Goal: Information Seeking & Learning: Check status

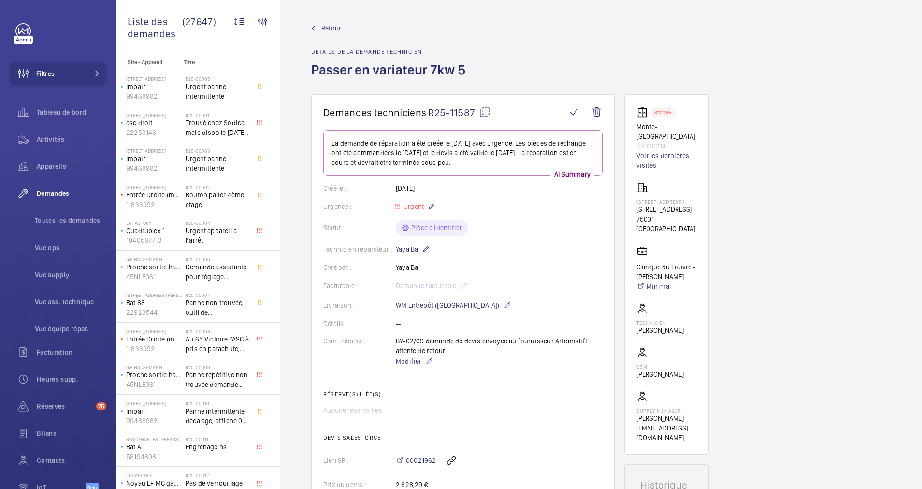
click at [485, 112] on mat-icon at bounding box center [485, 112] width 12 height 12
drag, startPoint x: 631, startPoint y: 209, endPoint x: 715, endPoint y: 228, distance: 85.7
drag, startPoint x: 715, startPoint y: 228, endPoint x: 660, endPoint y: 224, distance: 55.2
copy p "[STREET_ADDRESS]"
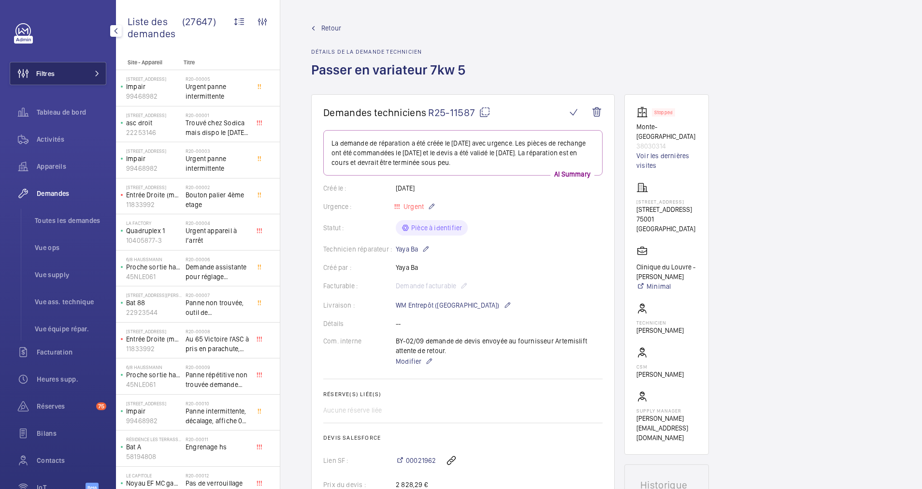
drag, startPoint x: 82, startPoint y: 73, endPoint x: 96, endPoint y: 73, distance: 13.5
click at [83, 73] on button "Filtres" at bounding box center [58, 73] width 97 height 23
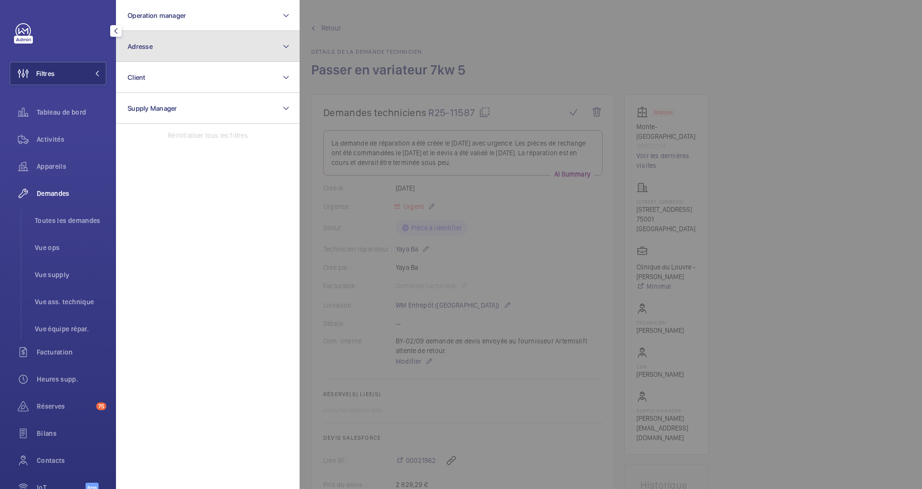
click at [196, 57] on button "Adresse" at bounding box center [208, 46] width 184 height 31
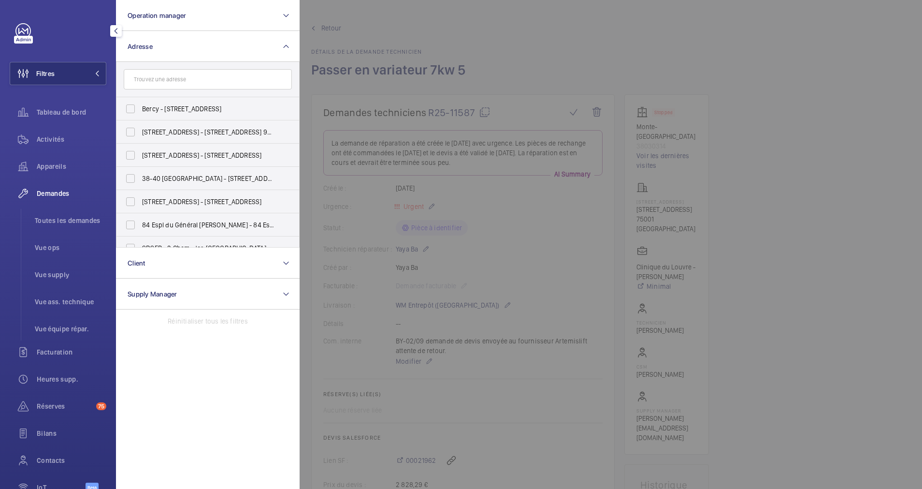
click at [173, 78] on input "text" at bounding box center [208, 79] width 168 height 20
type input "vid"
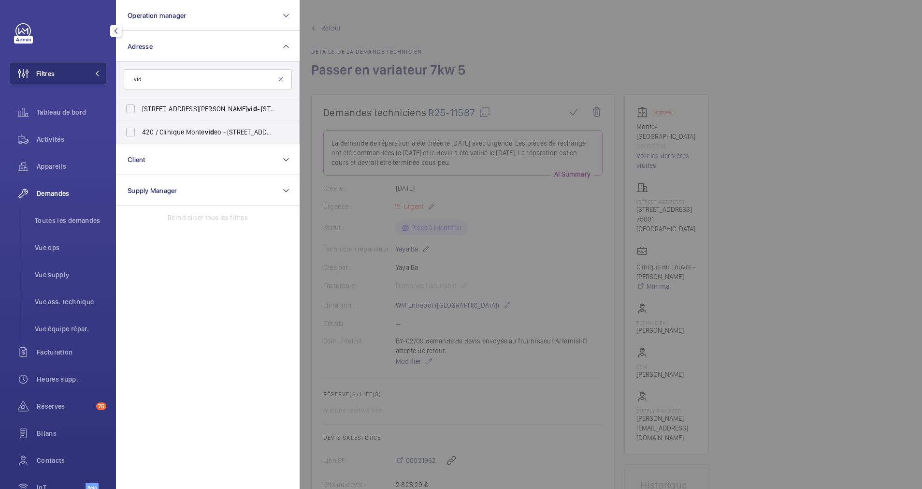
drag, startPoint x: 175, startPoint y: 77, endPoint x: 121, endPoint y: 72, distance: 54.4
click at [121, 72] on form "vid" at bounding box center [207, 79] width 183 height 35
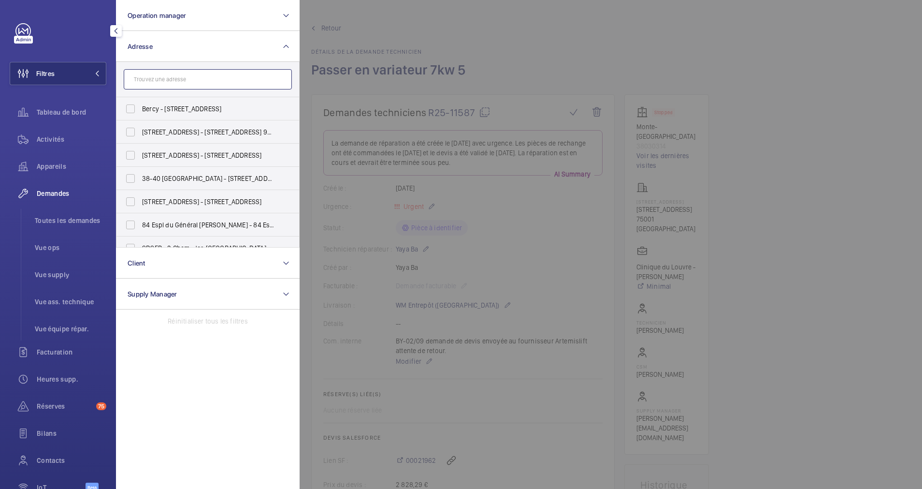
click at [178, 80] on input "text" at bounding box center [208, 79] width 168 height 20
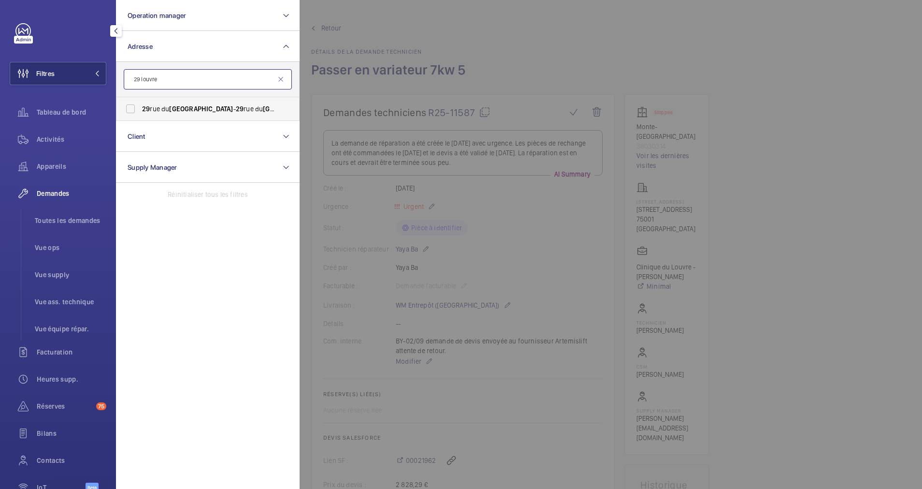
type input "29 louvre"
click at [159, 110] on span "[STREET_ADDRESS] - [STREET_ADDRESS]" at bounding box center [208, 109] width 133 height 10
click at [140, 110] on input "[STREET_ADDRESS] - [STREET_ADDRESS]" at bounding box center [130, 108] width 19 height 19
checkbox input "true"
click at [55, 193] on span "Demandes" at bounding box center [72, 193] width 70 height 10
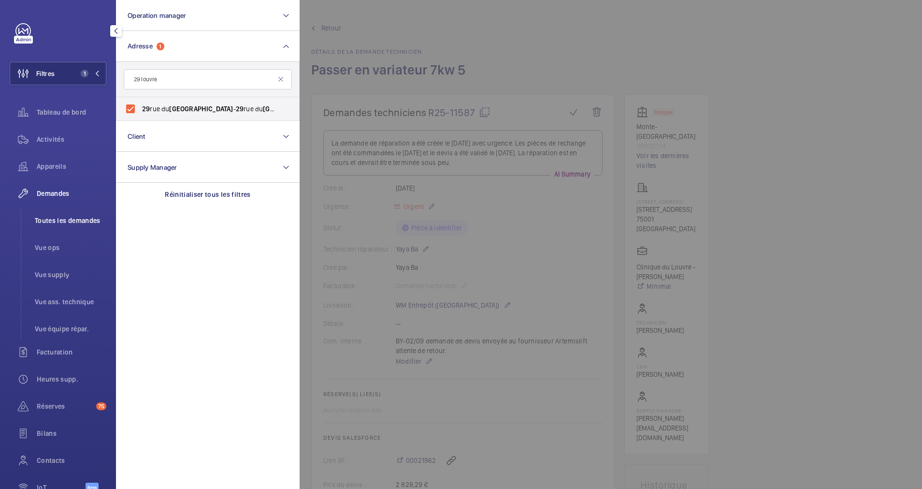
click at [41, 219] on span "Toutes les demandes" at bounding box center [71, 221] width 72 height 10
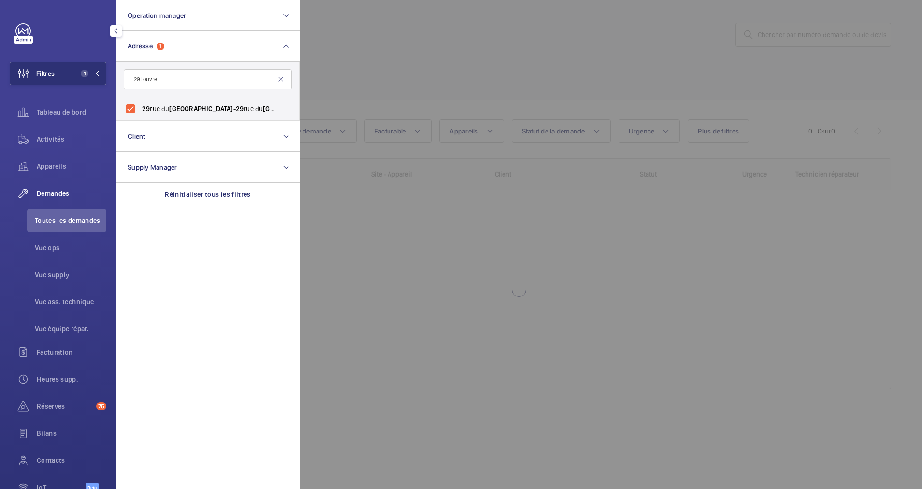
click at [55, 192] on span "Demandes" at bounding box center [72, 193] width 70 height 10
click at [417, 64] on div at bounding box center [761, 244] width 922 height 489
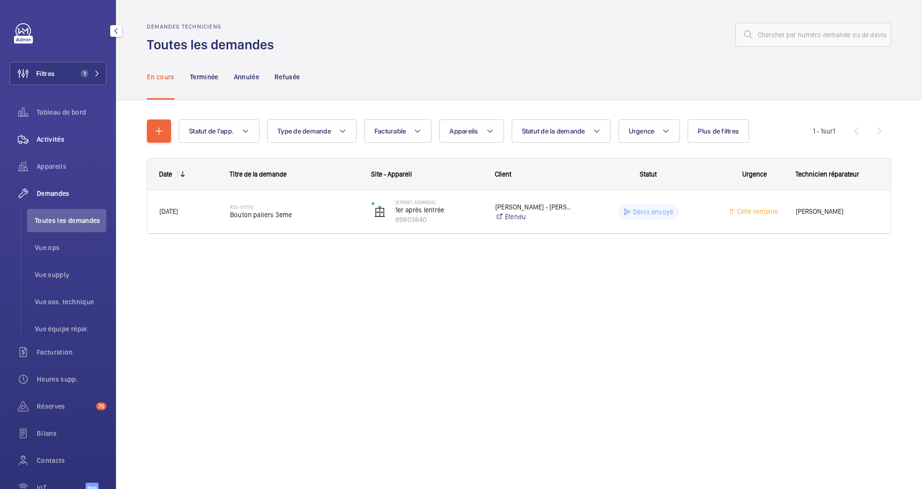
click at [58, 139] on span "Activités" at bounding box center [72, 139] width 70 height 10
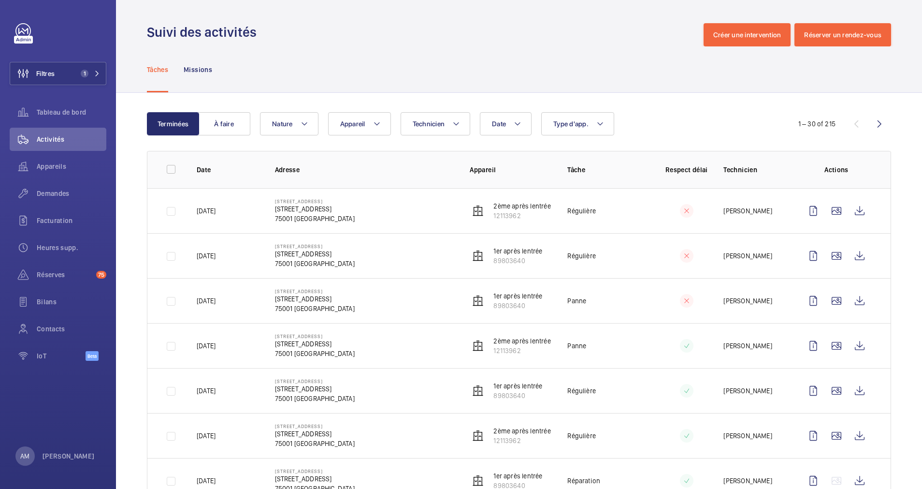
scroll to position [72, 0]
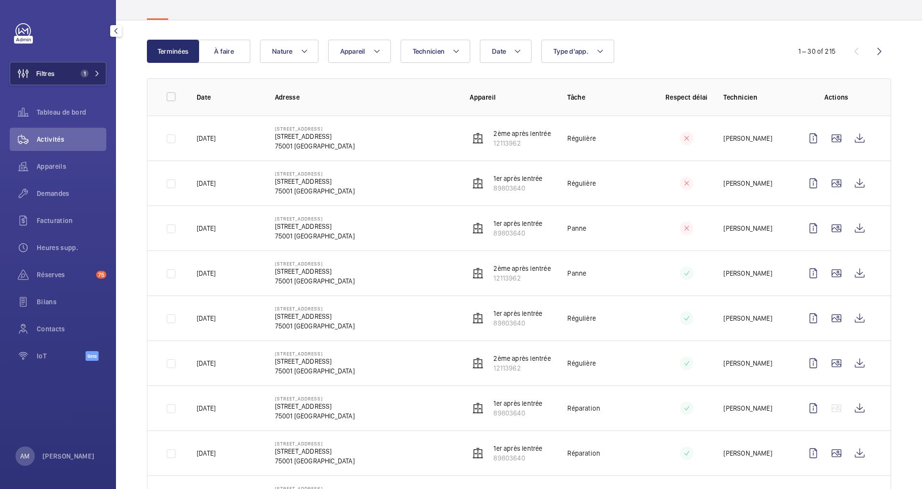
drag, startPoint x: 71, startPoint y: 74, endPoint x: 115, endPoint y: 72, distance: 44.5
click at [72, 73] on button "Filtres 1" at bounding box center [58, 73] width 97 height 23
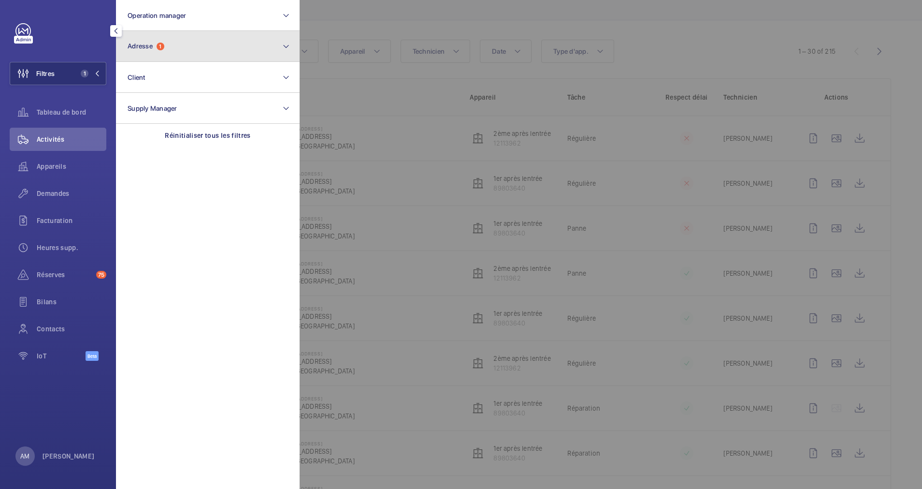
click at [190, 58] on button "Adresse 1" at bounding box center [208, 46] width 184 height 31
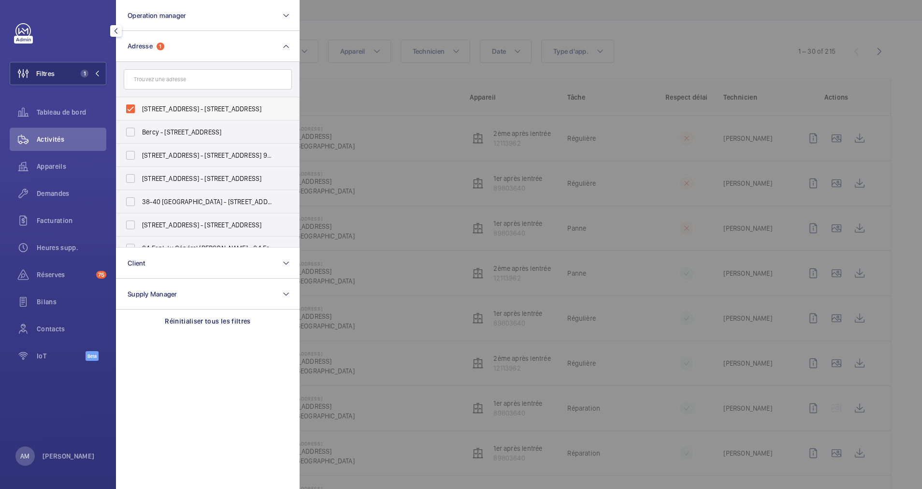
click at [128, 107] on label "[STREET_ADDRESS] - [STREET_ADDRESS]" at bounding box center [200, 108] width 168 height 23
click at [128, 107] on input "[STREET_ADDRESS] - [STREET_ADDRESS]" at bounding box center [130, 108] width 19 height 19
checkbox input "false"
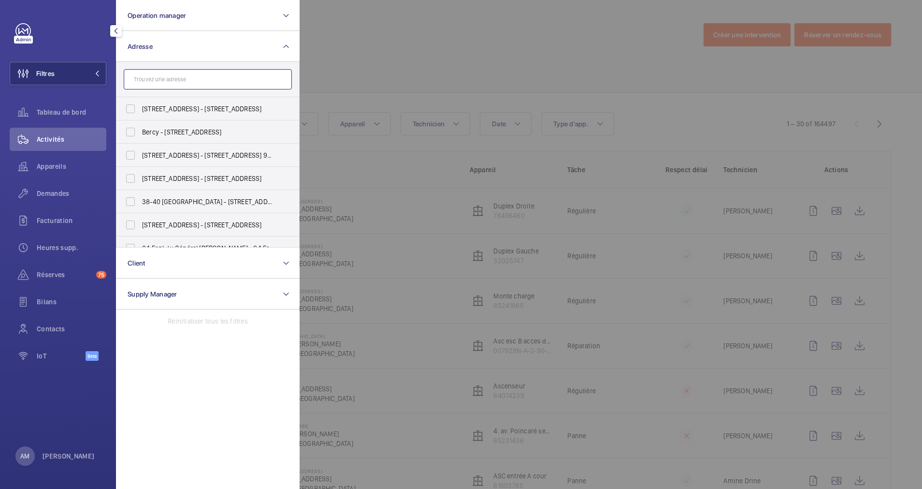
click at [225, 77] on input "text" at bounding box center [208, 79] width 168 height 20
type input "[STREET_ADDRESS]"
click at [195, 112] on span "[STREET_ADDRESS][PERSON_NAME][PERSON_NAME]" at bounding box center [208, 109] width 133 height 10
click at [140, 112] on input "[STREET_ADDRESS][PERSON_NAME][PERSON_NAME]" at bounding box center [130, 108] width 19 height 19
checkbox input "true"
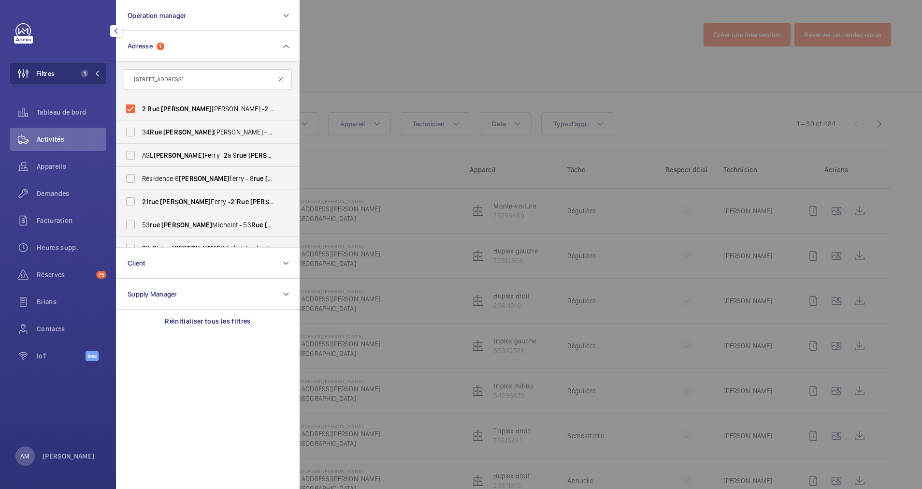
click at [395, 92] on div at bounding box center [761, 244] width 922 height 489
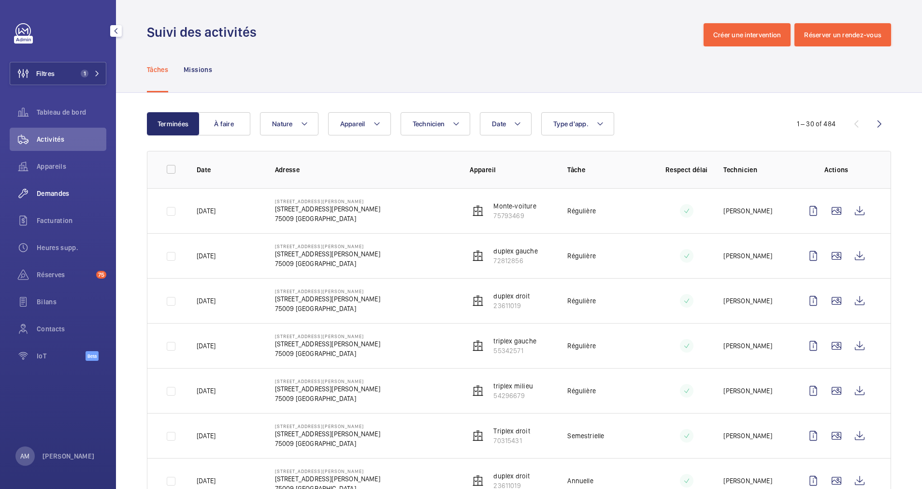
click at [57, 195] on span "Demandes" at bounding box center [72, 193] width 70 height 10
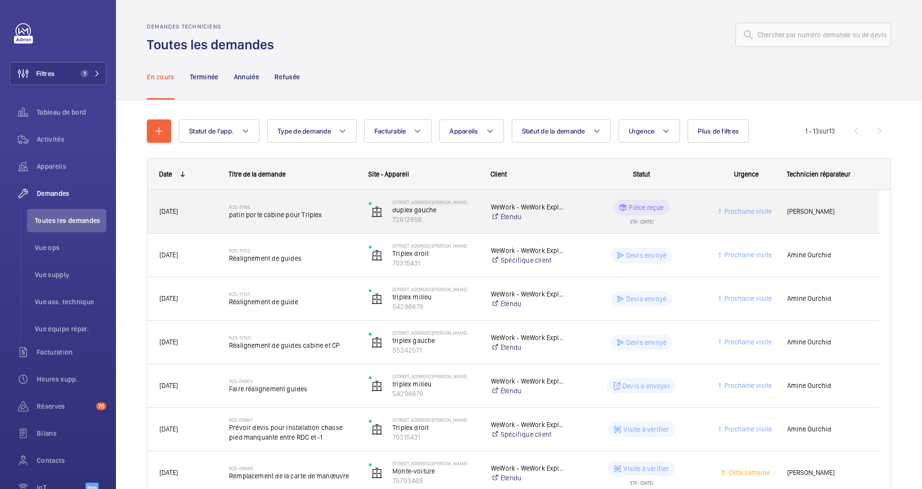
click at [321, 215] on span "patin porte cabine pour Triplex" at bounding box center [292, 215] width 127 height 10
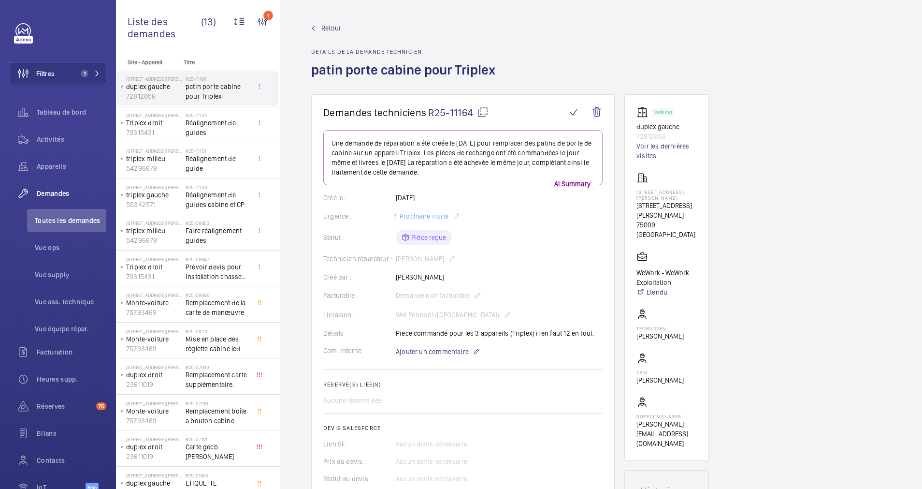
scroll to position [290, 0]
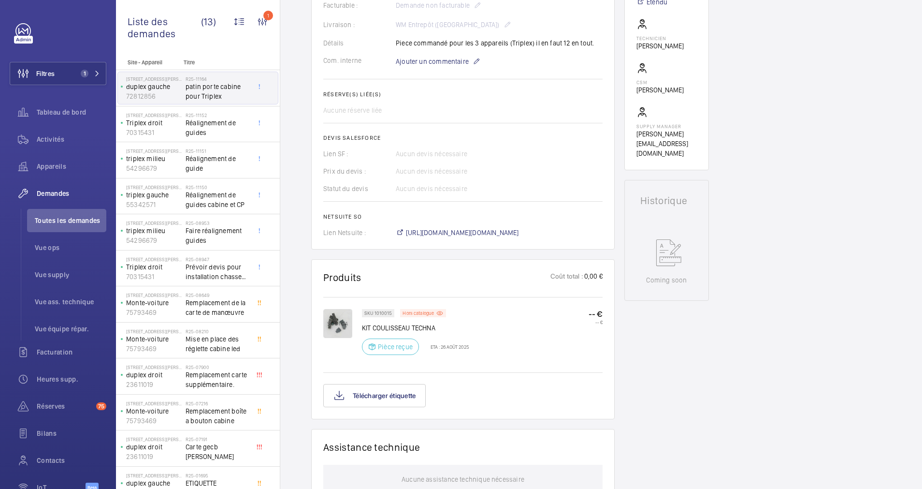
click at [337, 320] on img at bounding box center [337, 323] width 29 height 29
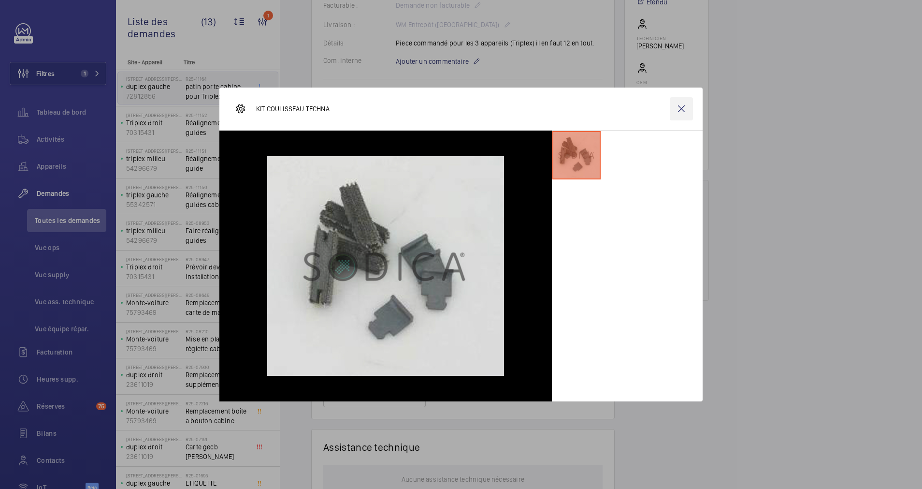
click at [683, 108] on wm-front-icon-button at bounding box center [681, 108] width 23 height 23
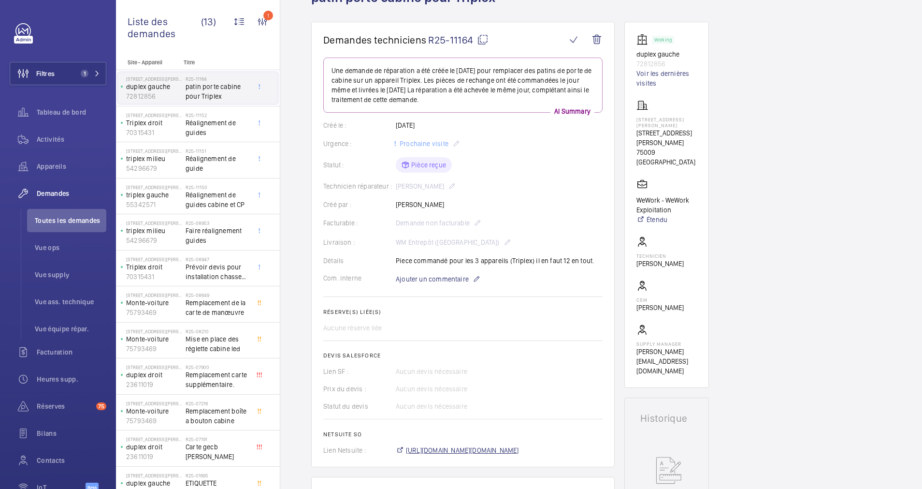
scroll to position [0, 0]
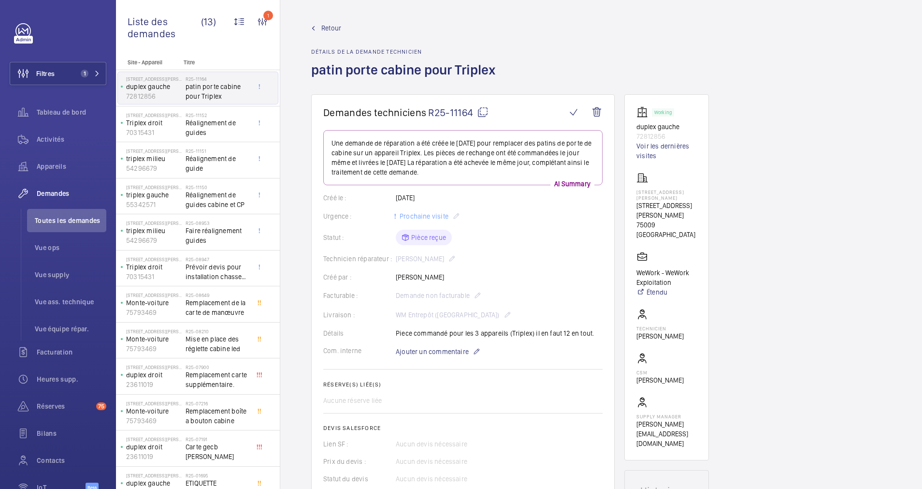
click at [507, 44] on div "Retour Détails de la demande technicien patin porte cabine pour Triplex" at bounding box center [601, 58] width 580 height 71
click at [83, 81] on button "Filtres 1" at bounding box center [58, 73] width 97 height 23
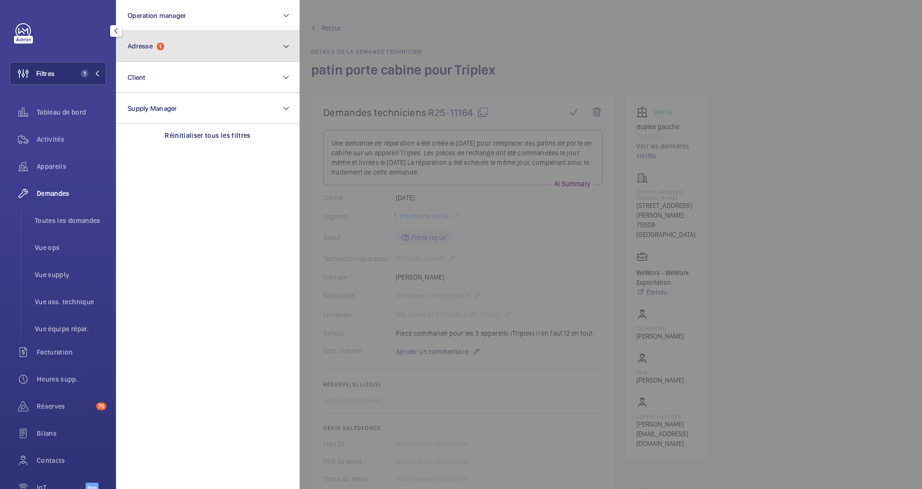
click at [173, 50] on button "Adresse 1" at bounding box center [208, 46] width 184 height 31
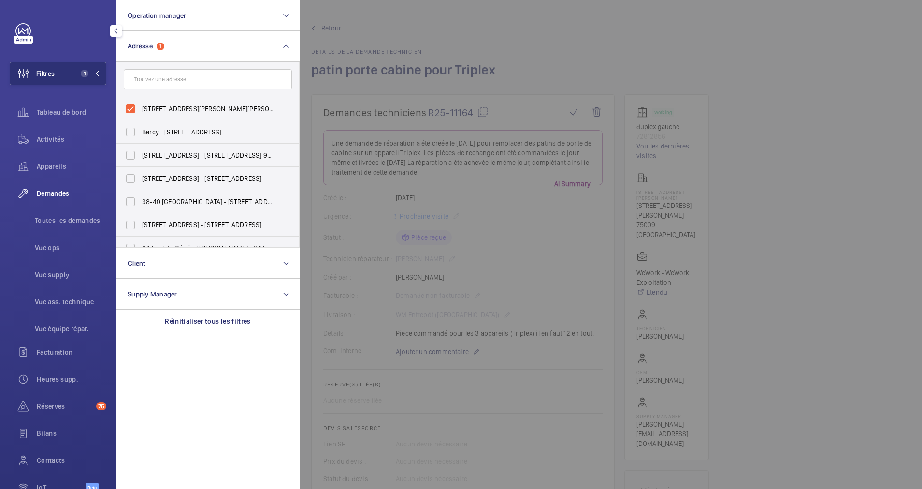
click at [144, 94] on form at bounding box center [207, 79] width 183 height 35
click at [131, 103] on label "[STREET_ADDRESS][PERSON_NAME][PERSON_NAME]" at bounding box center [200, 108] width 168 height 23
click at [131, 103] on input "[STREET_ADDRESS][PERSON_NAME][PERSON_NAME]" at bounding box center [130, 108] width 19 height 19
checkbox input "false"
click at [173, 82] on input "text" at bounding box center [208, 79] width 168 height 20
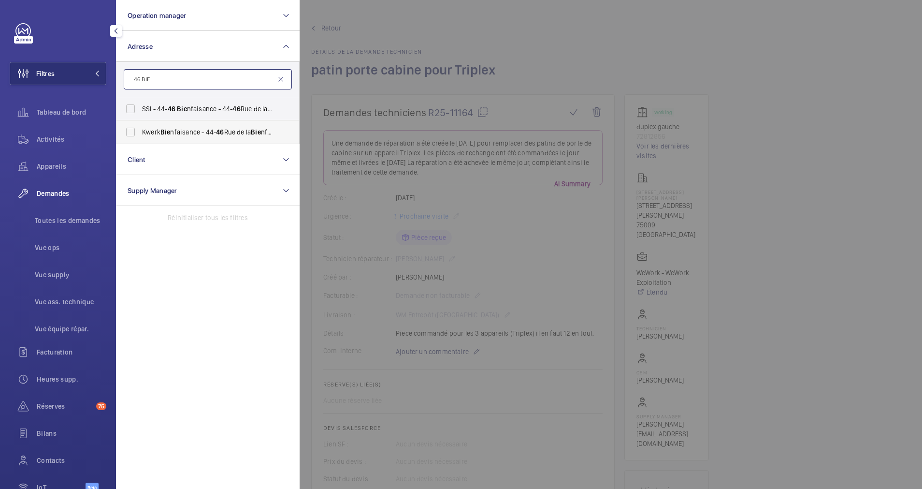
type input "46 BIE"
click at [127, 130] on label "Kwerk Bie nfaisance - [STREET_ADDRESS]" at bounding box center [200, 131] width 168 height 23
click at [127, 130] on input "Kwerk Bie nfaisance - [STREET_ADDRESS]" at bounding box center [130, 131] width 19 height 19
checkbox input "true"
click at [53, 135] on span "Activités" at bounding box center [72, 139] width 70 height 10
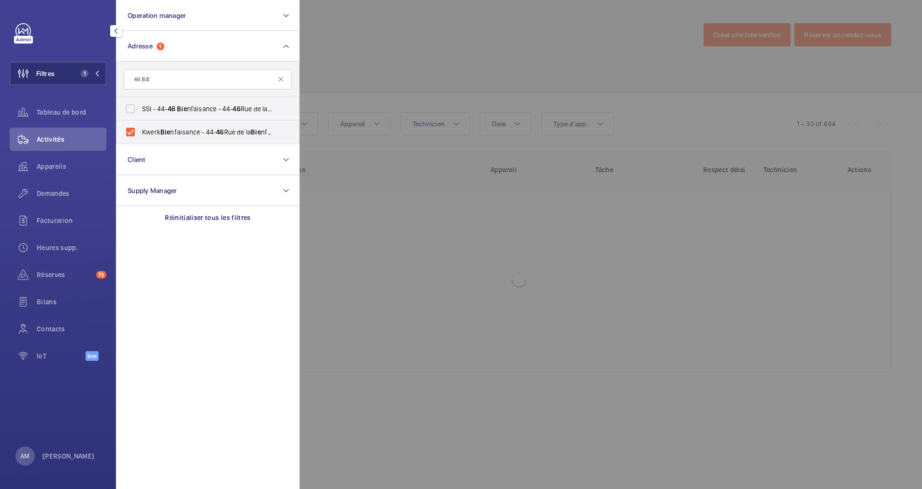
click at [482, 57] on div at bounding box center [761, 244] width 922 height 489
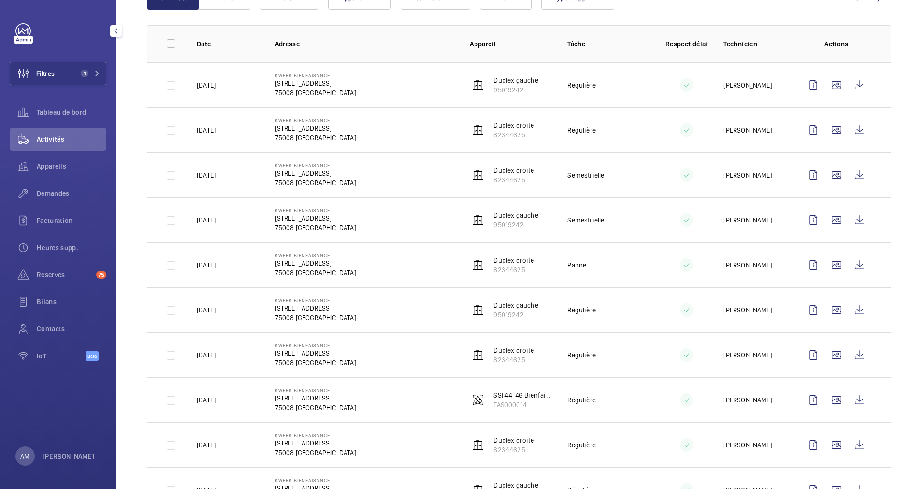
scroll to position [145, 0]
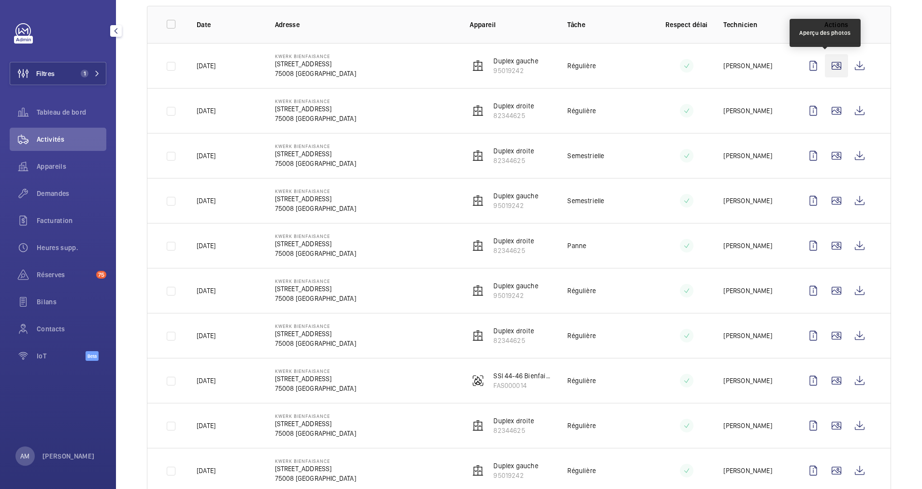
click at [825, 69] on wm-front-icon-button at bounding box center [836, 65] width 23 height 23
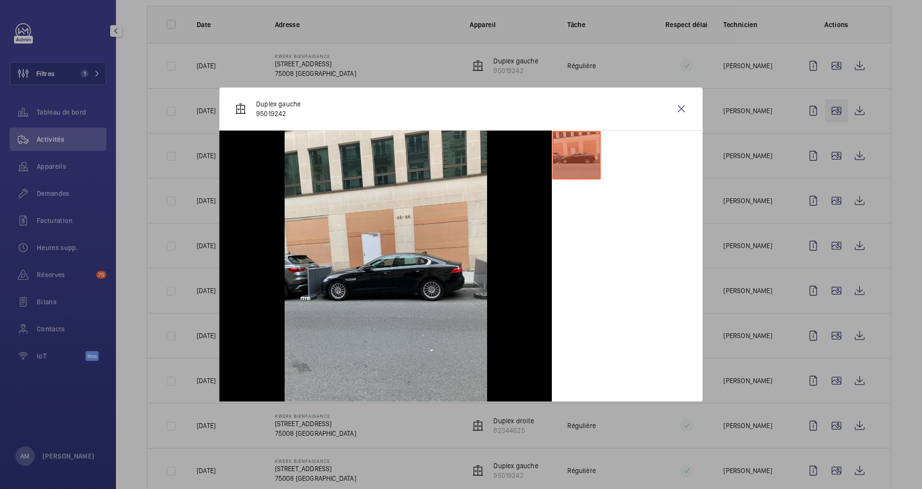
drag, startPoint x: 832, startPoint y: 97, endPoint x: 832, endPoint y: 104, distance: 7.7
click at [832, 103] on div at bounding box center [461, 244] width 922 height 489
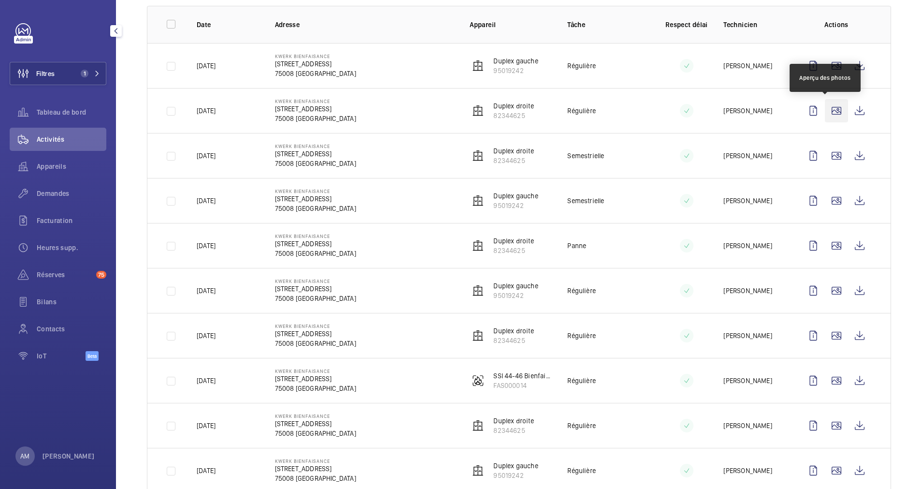
click at [830, 106] on wm-front-icon-button at bounding box center [836, 110] width 23 height 23
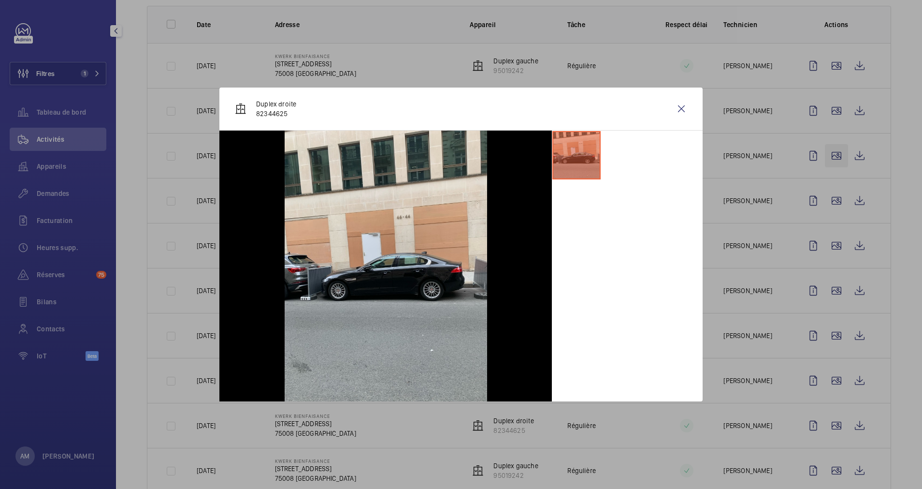
drag, startPoint x: 824, startPoint y: 165, endPoint x: 824, endPoint y: 147, distance: 18.4
click at [824, 165] on div at bounding box center [461, 244] width 922 height 489
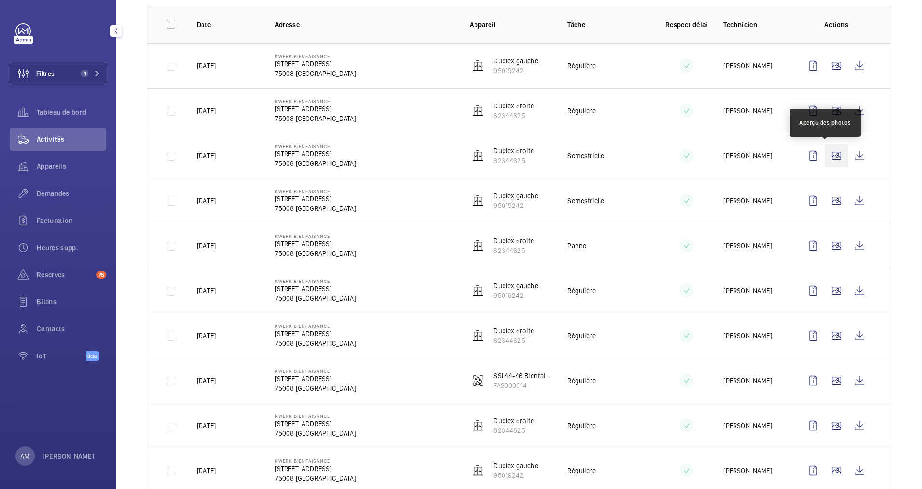
click at [825, 146] on wm-front-icon-button at bounding box center [836, 155] width 23 height 23
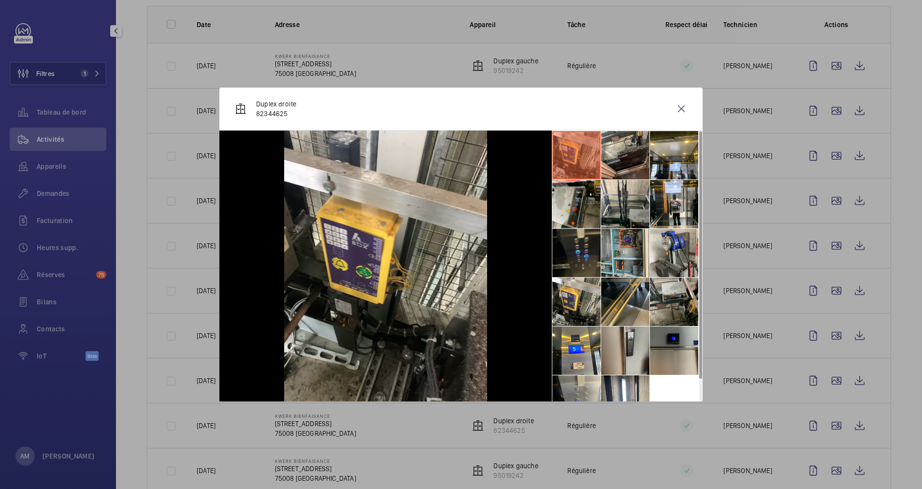
click at [832, 132] on div at bounding box center [461, 244] width 922 height 489
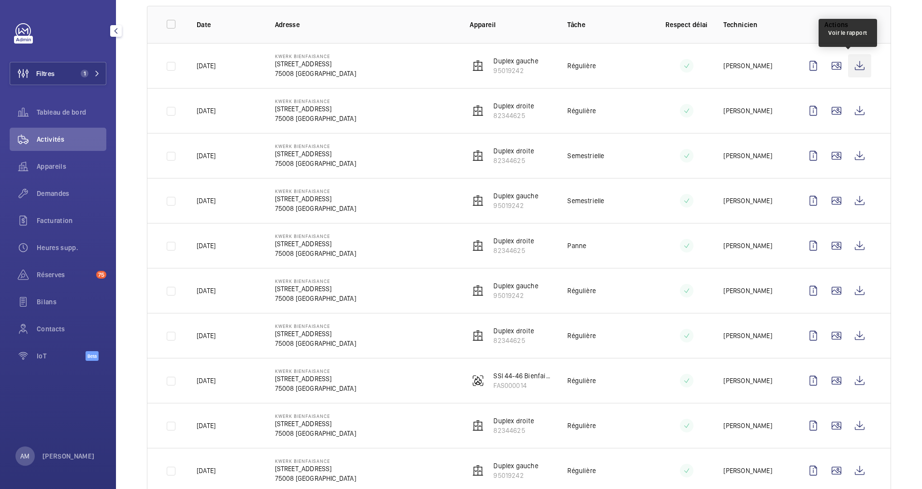
click at [848, 63] on wm-front-icon-button at bounding box center [859, 65] width 23 height 23
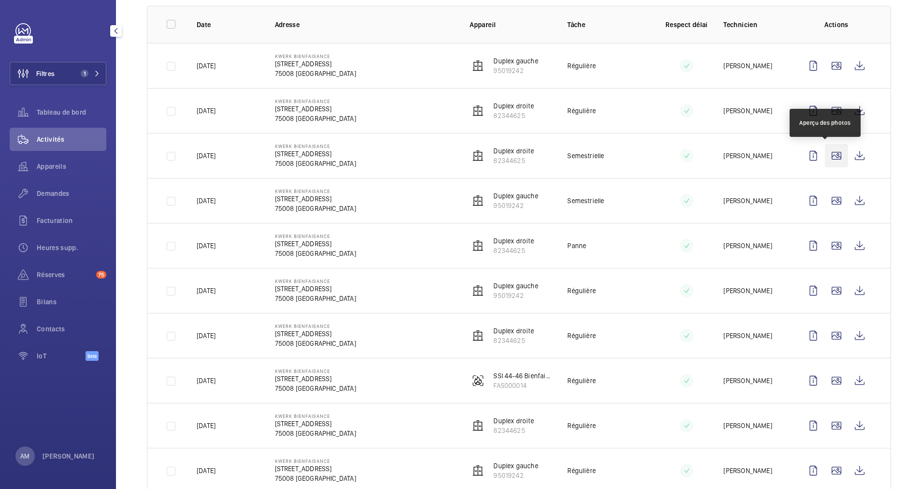
click at [825, 157] on wm-front-icon-button at bounding box center [836, 155] width 23 height 23
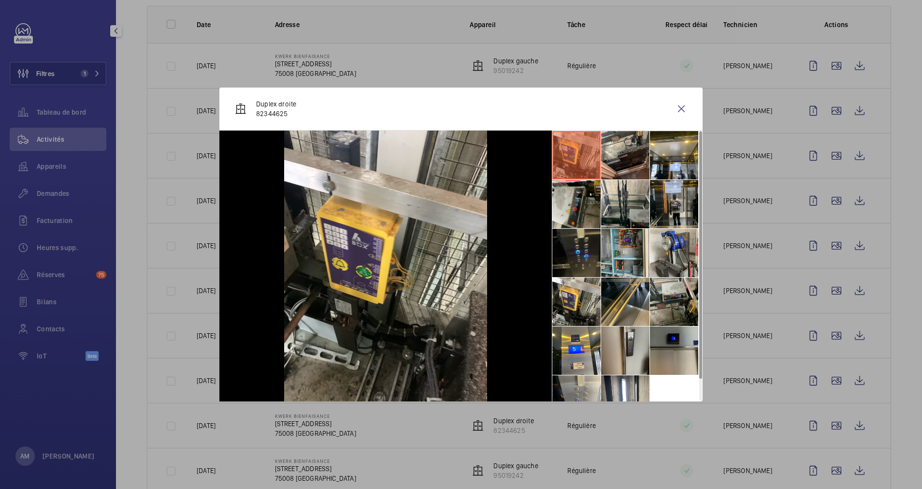
click at [663, 200] on li at bounding box center [674, 204] width 48 height 48
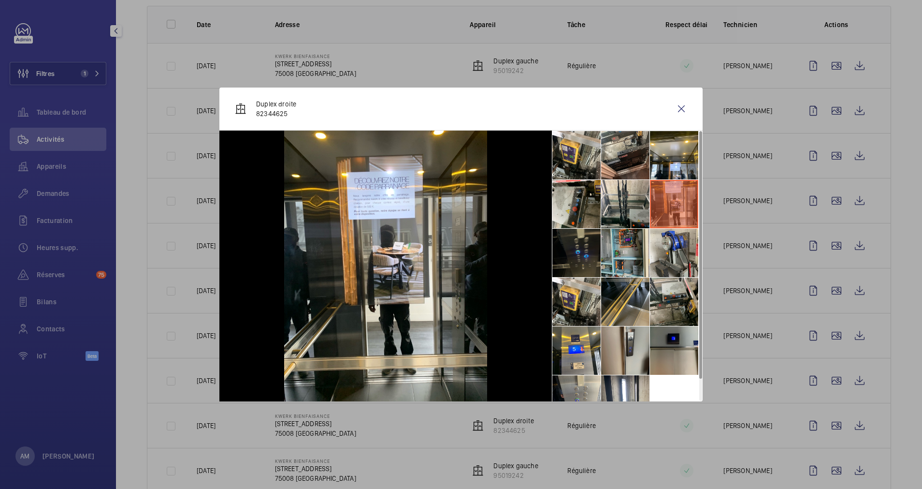
click at [589, 256] on li at bounding box center [576, 253] width 48 height 48
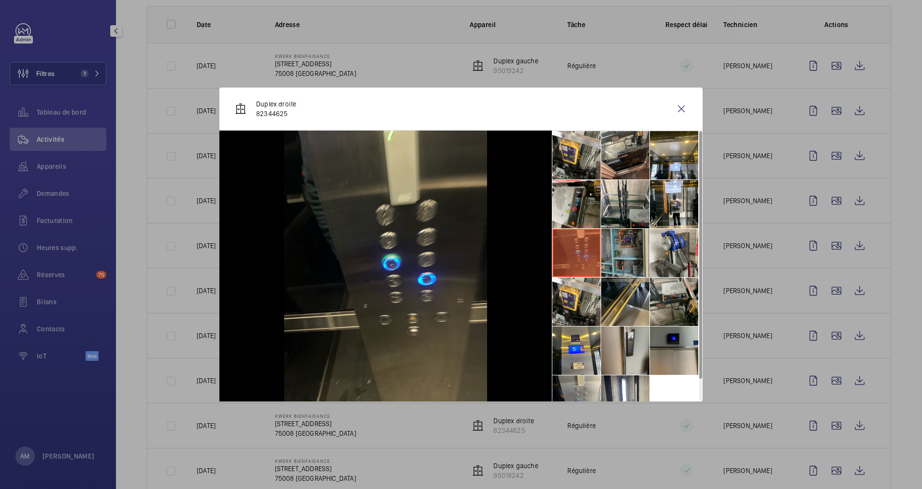
click at [621, 250] on li at bounding box center [625, 253] width 48 height 48
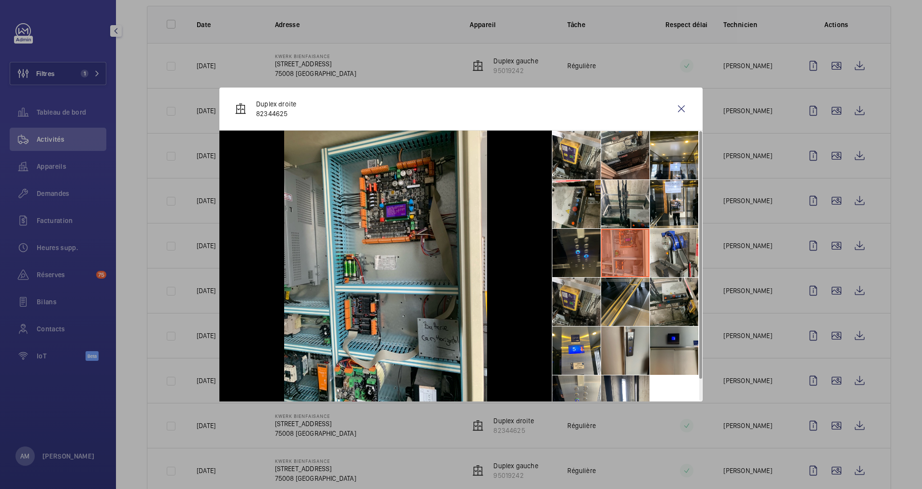
click at [561, 301] on li at bounding box center [576, 301] width 48 height 48
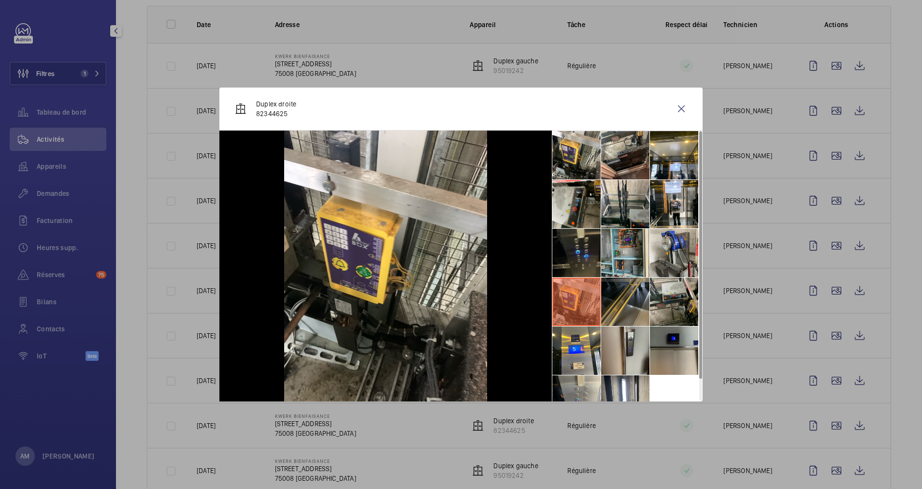
click at [622, 297] on li at bounding box center [625, 301] width 48 height 48
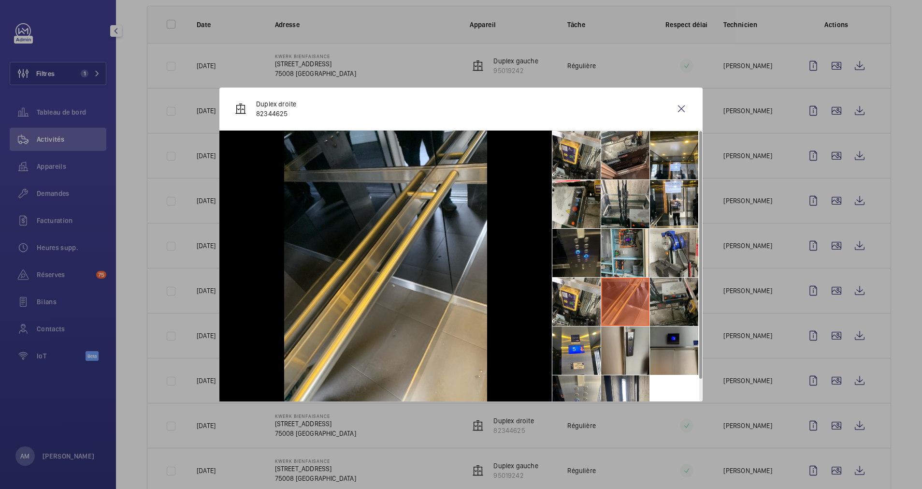
click at [670, 301] on li at bounding box center [674, 301] width 48 height 48
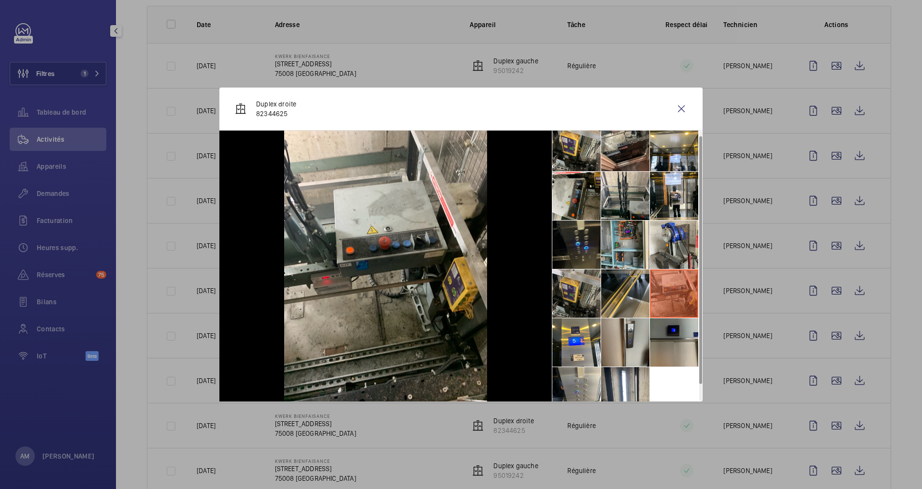
scroll to position [0, 0]
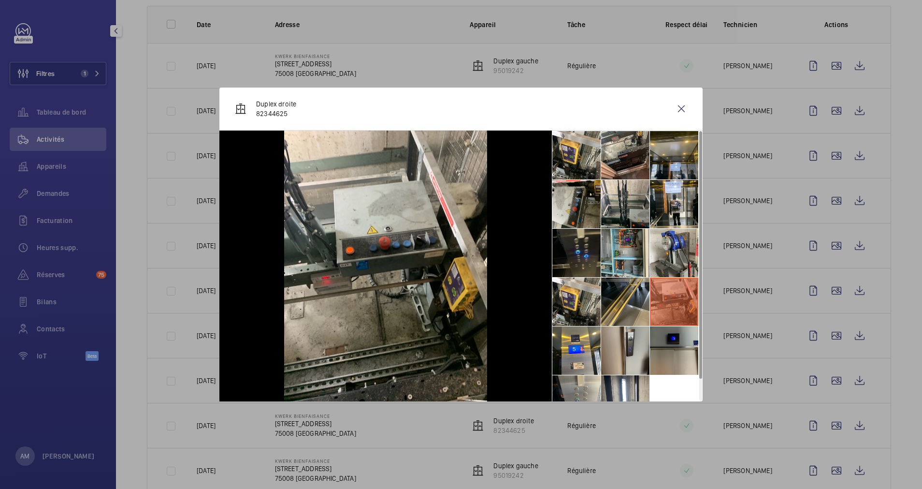
click at [669, 156] on li at bounding box center [674, 155] width 48 height 48
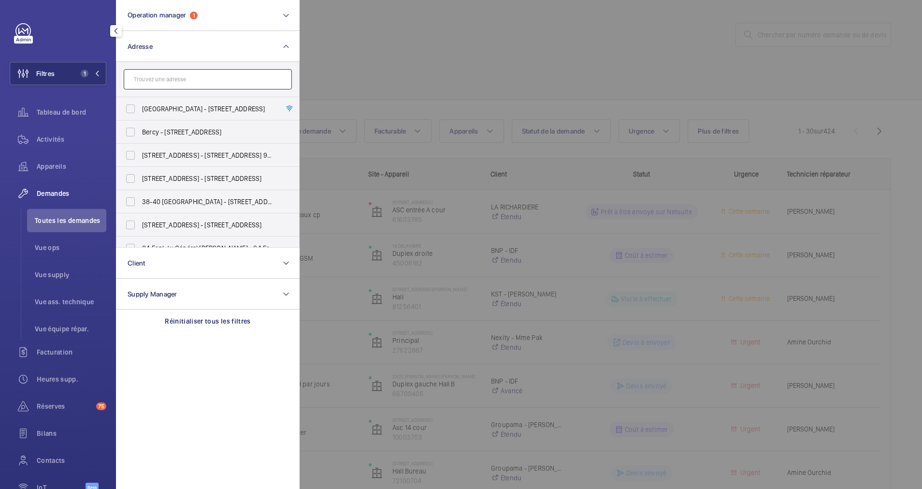
click at [173, 84] on input "text" at bounding box center [208, 79] width 168 height 20
type input "madrid"
click at [136, 132] on label "7 Rue de Madrid - 7 Rue de Madrid , 75008 PARIS, PARIS 75008" at bounding box center [200, 131] width 168 height 23
click at [136, 132] on input "7 Rue de Madrid - 7 Rue de Madrid , 75008 PARIS, PARIS 75008" at bounding box center [130, 131] width 19 height 19
checkbox input "true"
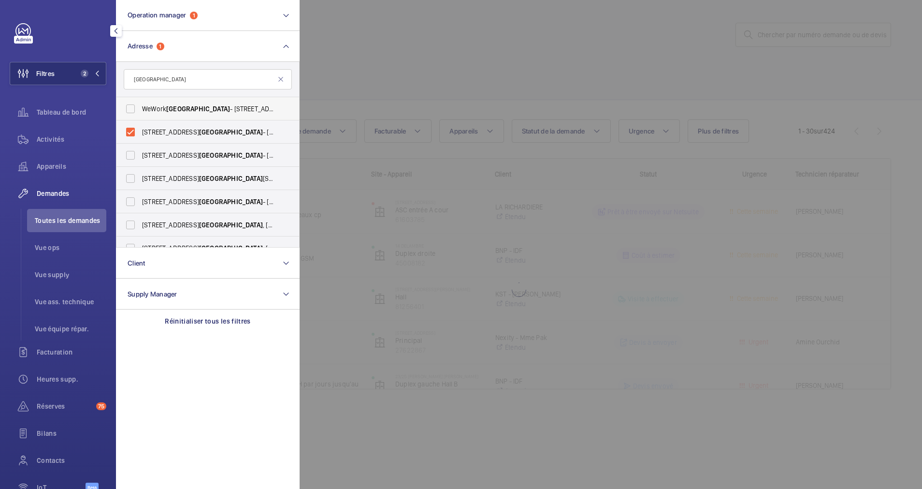
click at [132, 105] on label "WeWork Madrid - 7 Rue de Madrid , PARIS 75008" at bounding box center [200, 108] width 168 height 23
click at [132, 105] on input "WeWork Madrid - 7 Rue de Madrid , PARIS 75008" at bounding box center [130, 108] width 19 height 19
checkbox input "true"
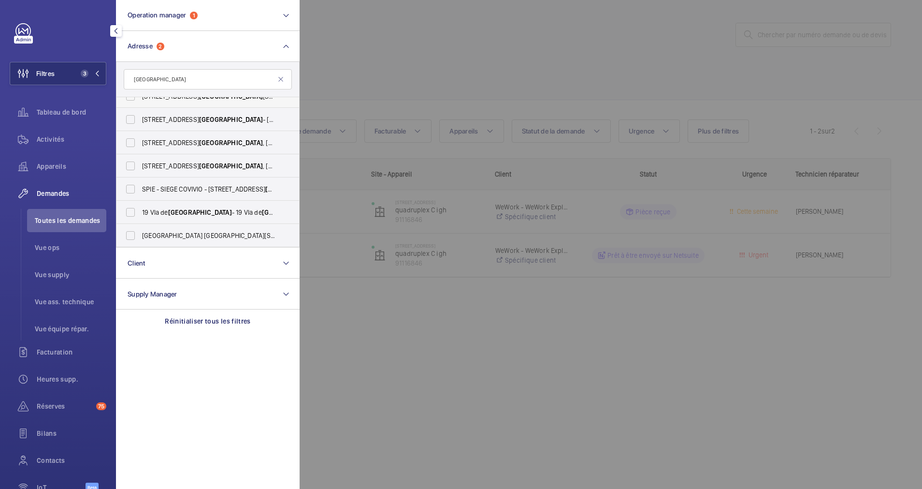
scroll to position [129, 0]
drag, startPoint x: 133, startPoint y: 206, endPoint x: 135, endPoint y: 223, distance: 17.0
click at [135, 206] on label "7 Madrid - 7 Rue de Madrid , PARIS 75008" at bounding box center [200, 212] width 168 height 23
click at [135, 206] on input "7 Madrid - 7 Rue de Madrid , PARIS 75008" at bounding box center [130, 211] width 19 height 19
checkbox input "true"
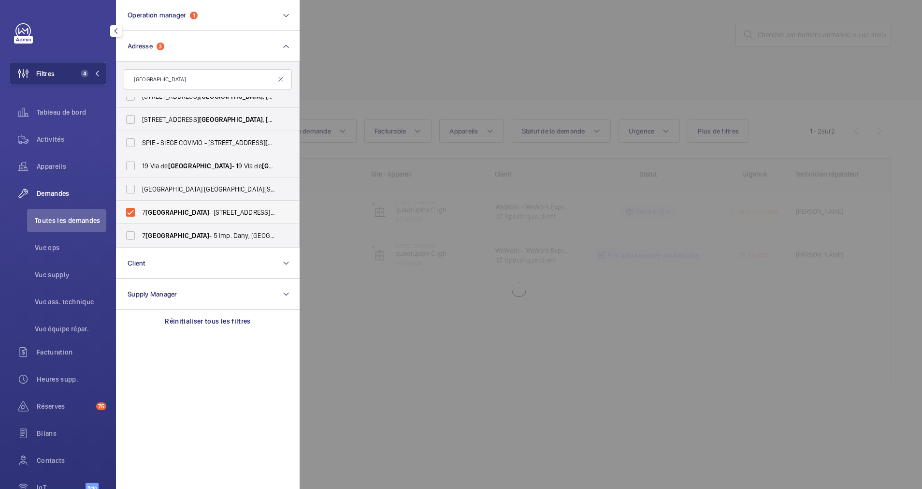
drag, startPoint x: 126, startPoint y: 241, endPoint x: 151, endPoint y: 217, distance: 34.2
click at [130, 239] on label "7 Madrid - 5 Imp. Dany, PARIS 75008" at bounding box center [200, 235] width 168 height 23
click at [130, 239] on input "7 Madrid - 5 Imp. Dany, PARIS 75008" at bounding box center [130, 235] width 19 height 19
checkbox input "true"
click at [335, 33] on div at bounding box center [761, 244] width 922 height 489
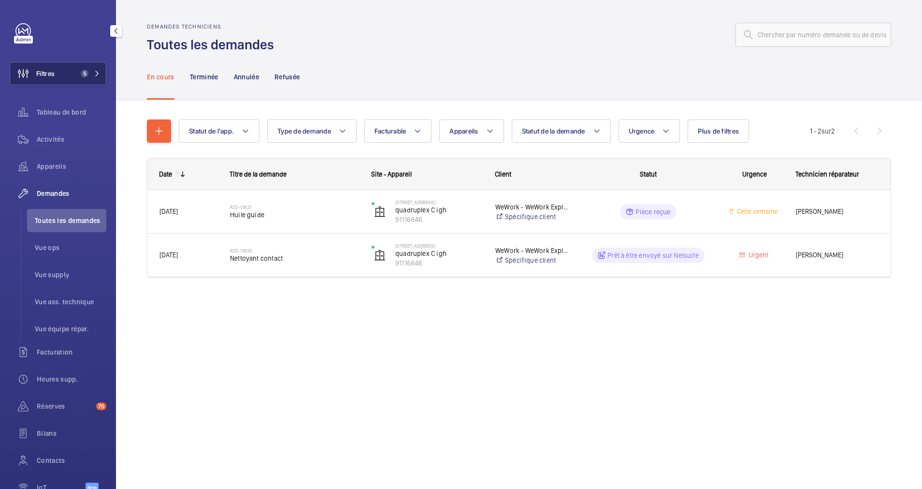
click at [97, 71] on button "Filtres 5" at bounding box center [58, 73] width 97 height 23
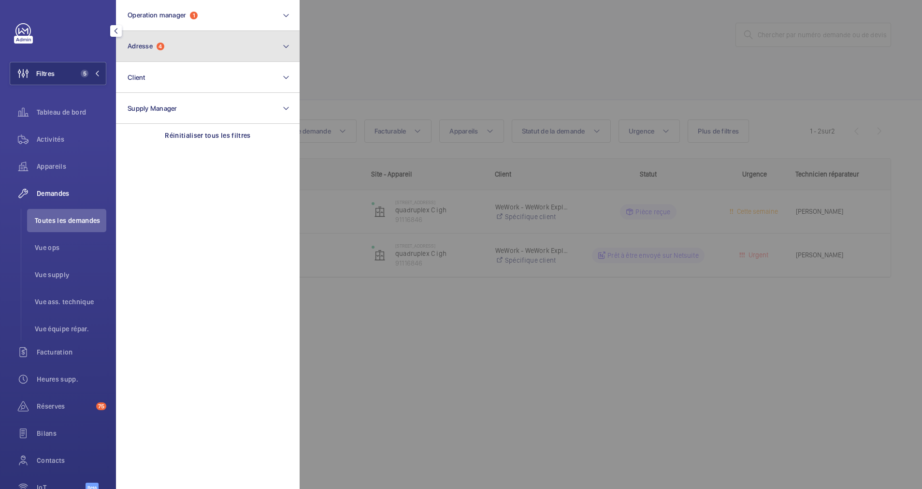
click at [217, 39] on button "Adresse 4" at bounding box center [208, 46] width 184 height 31
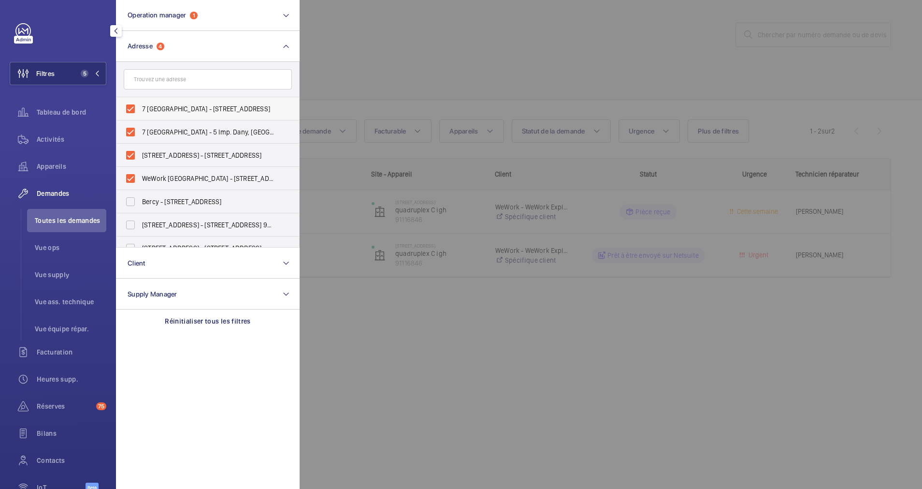
click at [130, 107] on label "7 Madrid - 7 Rue de Madrid, PARIS 75008" at bounding box center [200, 108] width 168 height 23
click at [130, 107] on input "7 Madrid - 7 Rue de Madrid, PARIS 75008" at bounding box center [130, 108] width 19 height 19
checkbox input "false"
click at [130, 130] on label "7 Madrid - 5 Imp. Dany, PARIS 75008" at bounding box center [200, 131] width 168 height 23
click at [130, 130] on input "7 Madrid - 5 Imp. Dany, PARIS 75008" at bounding box center [130, 131] width 19 height 19
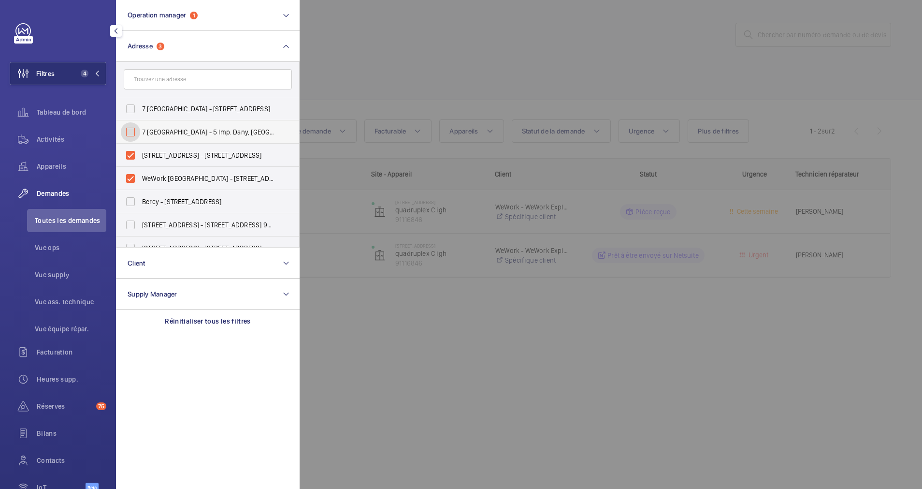
checkbox input "false"
click at [130, 153] on label "7 Rue de Madrid - 7 Rue de Madrid, 75008 PARIS, PARIS 75008" at bounding box center [200, 155] width 168 height 23
click at [130, 153] on input "7 Rue de Madrid - 7 Rue de Madrid, 75008 PARIS, PARIS 75008" at bounding box center [130, 154] width 19 height 19
checkbox input "false"
click at [131, 173] on label "WeWork Madrid - 7 Rue de Madrid, PARIS 75008" at bounding box center [200, 178] width 168 height 23
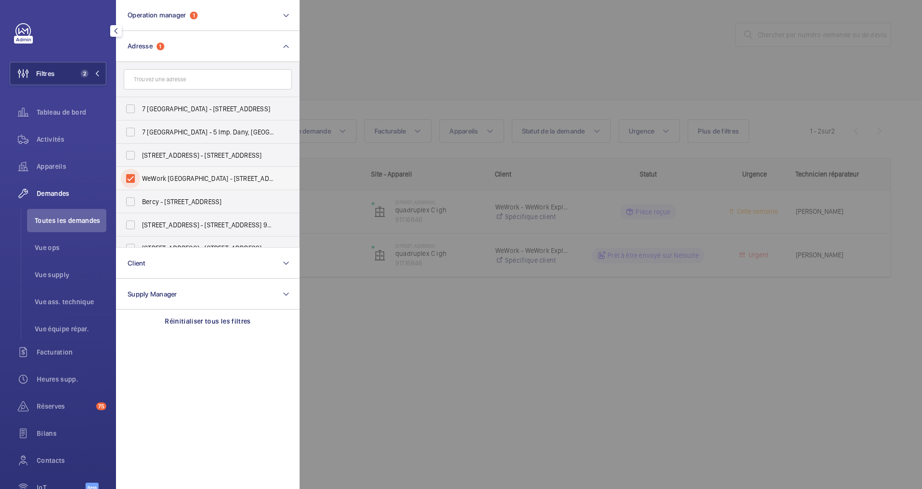
click at [131, 173] on input "WeWork Madrid - 7 Rue de Madrid, PARIS 75008" at bounding box center [130, 178] width 19 height 19
checkbox input "false"
click at [20, 125] on div "Tableau de bord" at bounding box center [58, 114] width 97 height 27
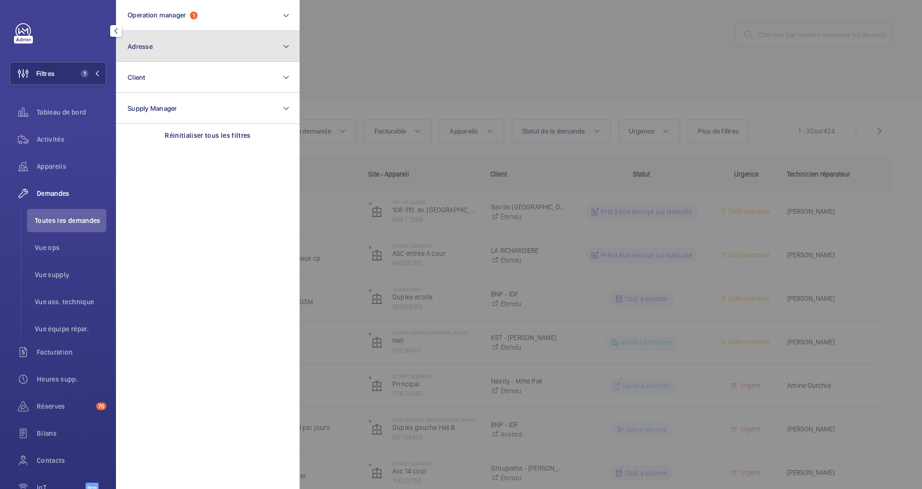
click at [253, 48] on button "Adresse" at bounding box center [208, 46] width 184 height 31
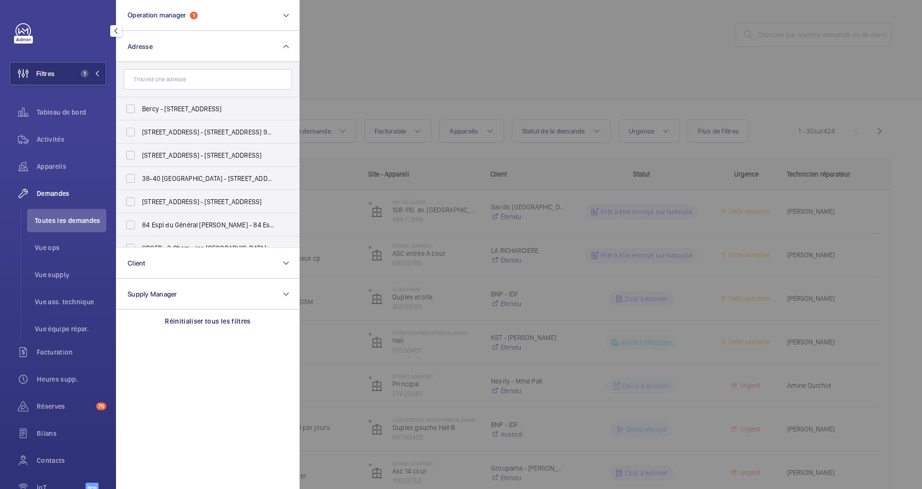
click at [150, 87] on input "text" at bounding box center [208, 79] width 168 height 20
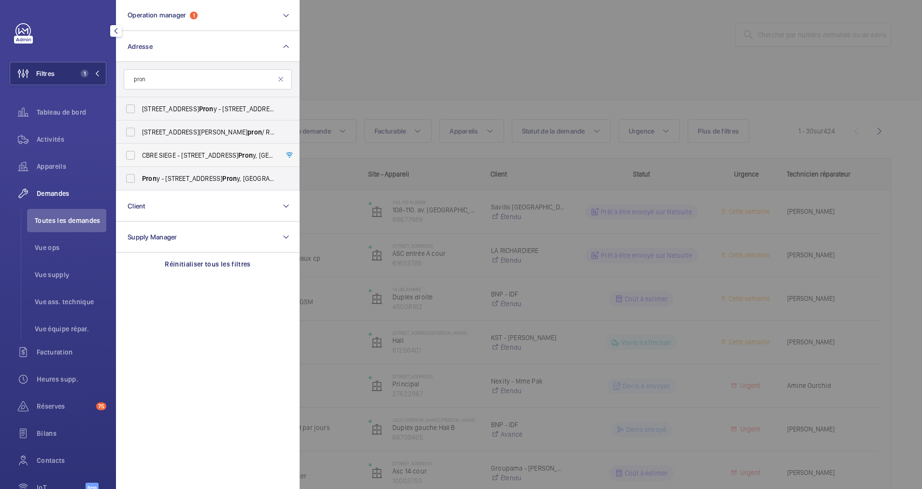
type input "pron"
click at [126, 159] on label "CBRE SIEGE - 76 Rue de Pron y, PARIS 75017" at bounding box center [200, 155] width 168 height 23
click at [126, 159] on input "CBRE SIEGE - 76 Rue de Pron y, PARIS 75017" at bounding box center [130, 154] width 19 height 19
checkbox input "true"
click at [358, 100] on div at bounding box center [761, 244] width 922 height 489
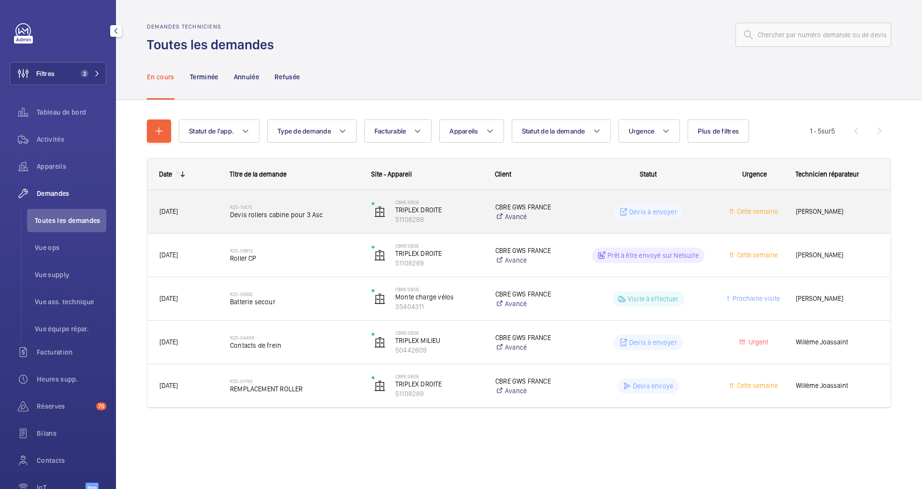
click at [333, 206] on h2 "R25-11473" at bounding box center [294, 207] width 129 height 6
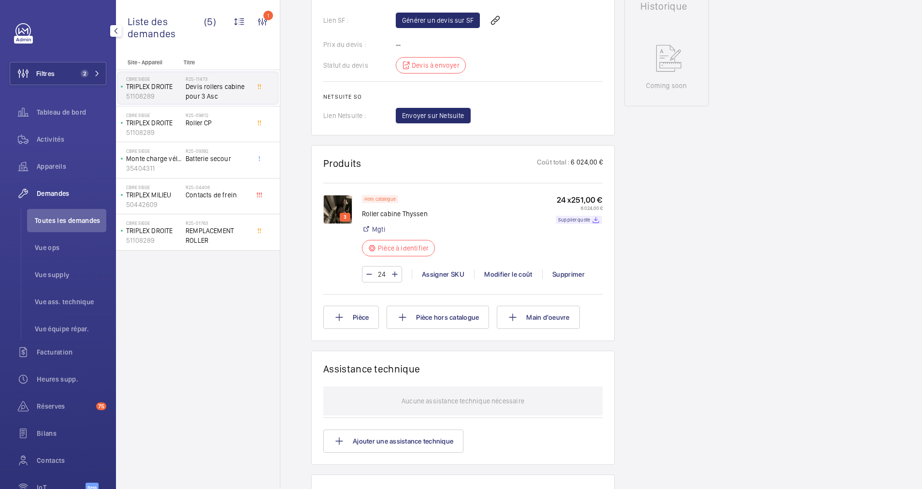
scroll to position [474, 0]
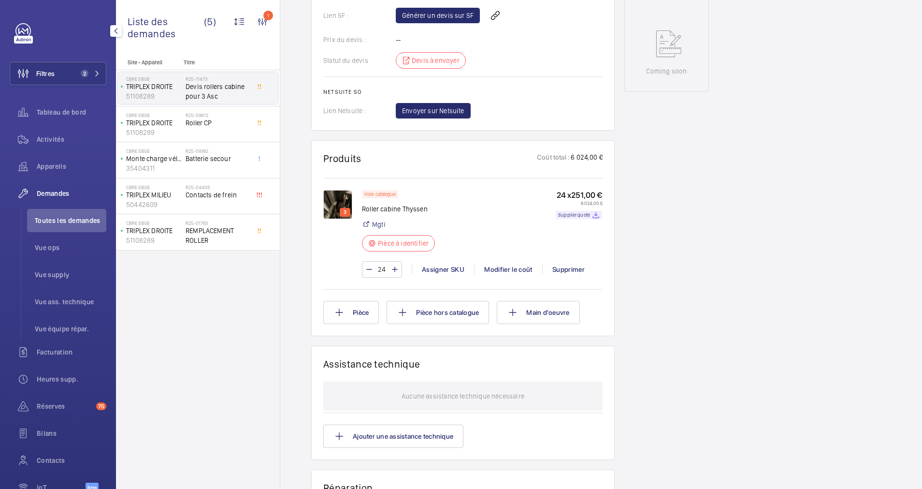
click at [337, 190] on img at bounding box center [337, 204] width 29 height 29
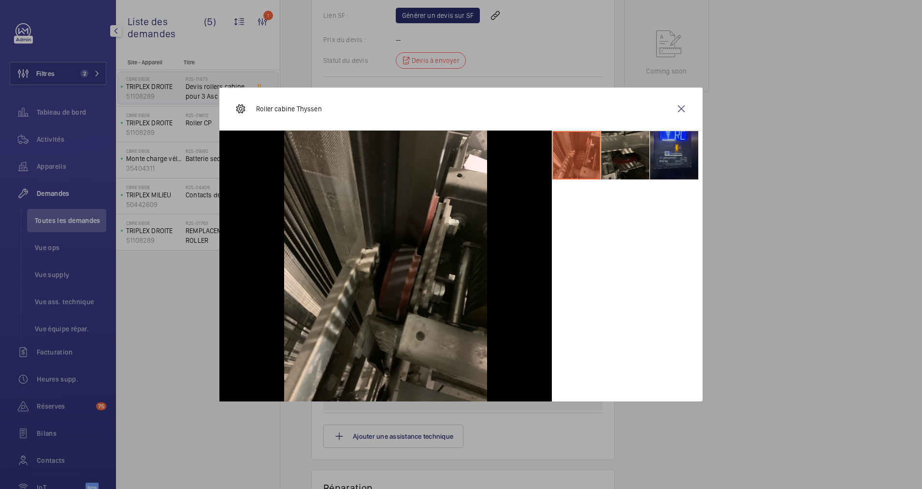
click at [668, 155] on li at bounding box center [674, 155] width 48 height 48
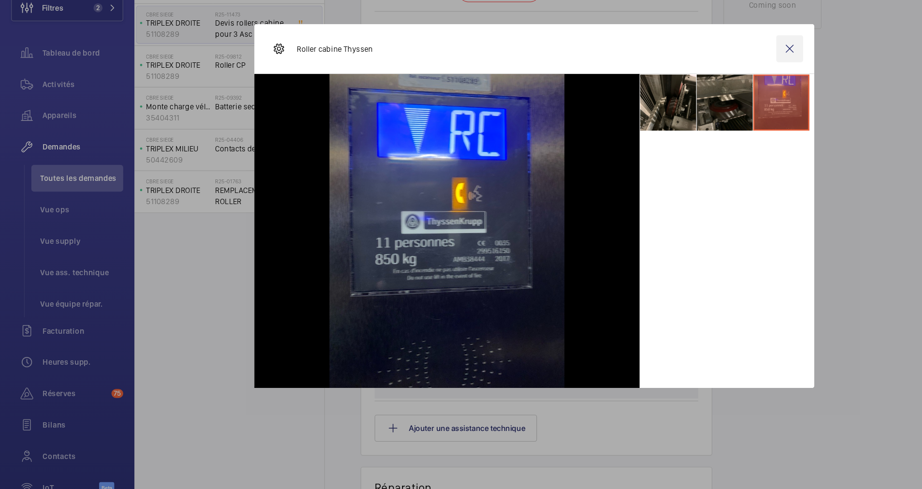
click at [681, 108] on wm-front-icon-button at bounding box center [681, 108] width 23 height 23
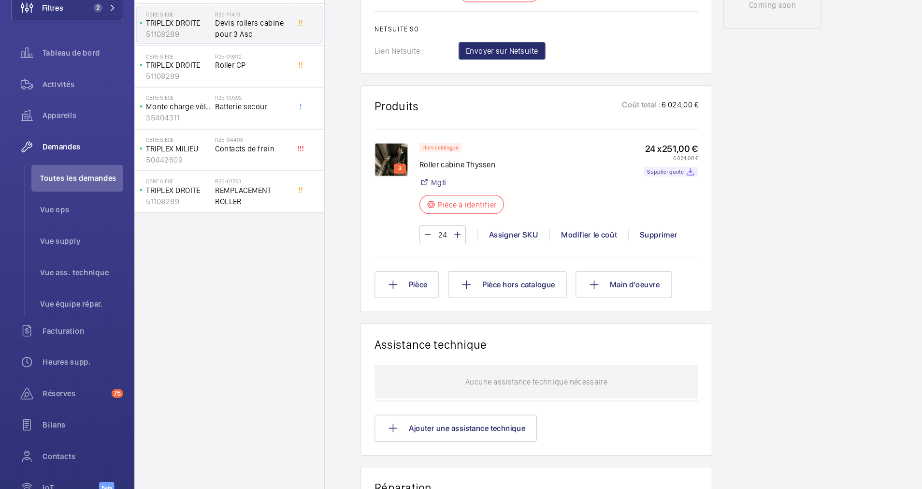
scroll to position [0, 0]
